Goal: Task Accomplishment & Management: Manage account settings

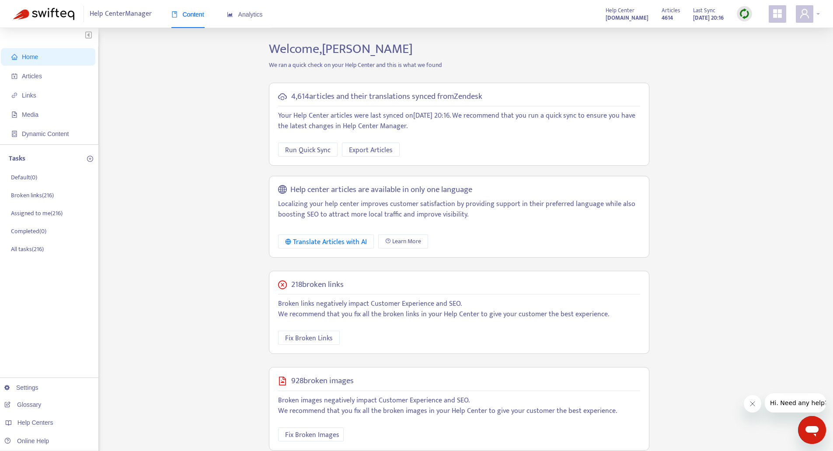
click at [803, 14] on icon "user" at bounding box center [804, 13] width 9 height 9
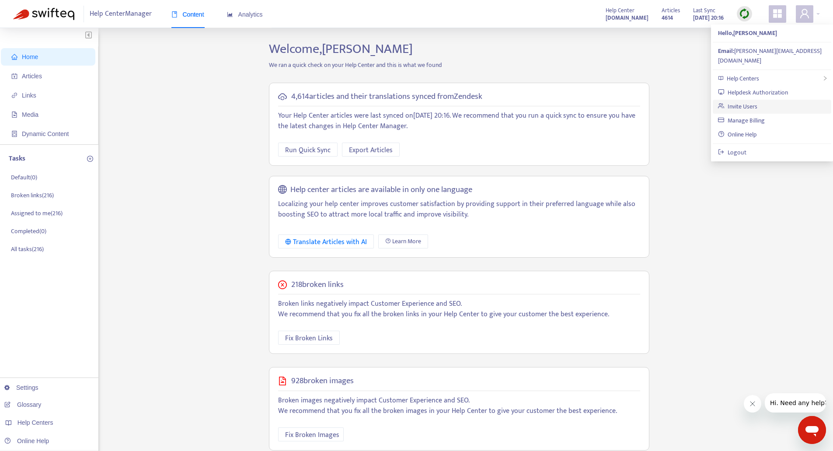
click at [753, 101] on link "Invite Users" at bounding box center [737, 106] width 39 height 10
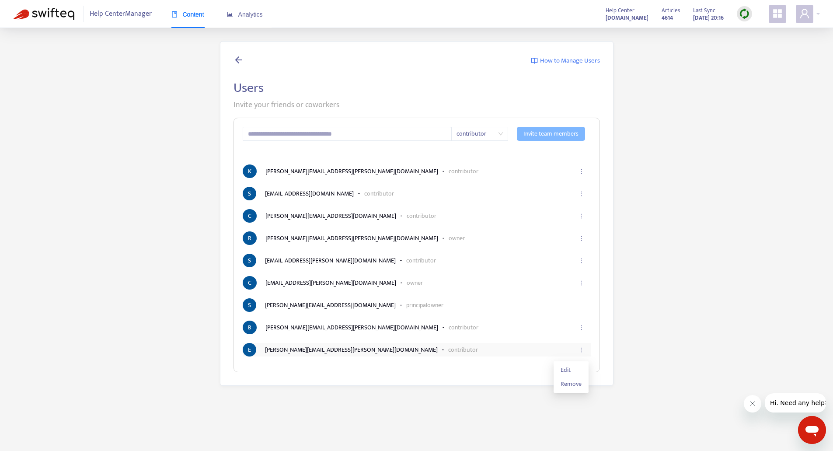
click at [582, 348] on icon "ellipsis" at bounding box center [581, 349] width 1 height 5
click at [507, 353] on li "E [PERSON_NAME][EMAIL_ADDRESS][PERSON_NAME][DOMAIN_NAME] - contributor" at bounding box center [417, 350] width 348 height 14
click at [717, 299] on div "How to Manage Users Users Invite your friends or coworkers contributor Invite t…" at bounding box center [416, 213] width 807 height 345
